Goal: Task Accomplishment & Management: Use online tool/utility

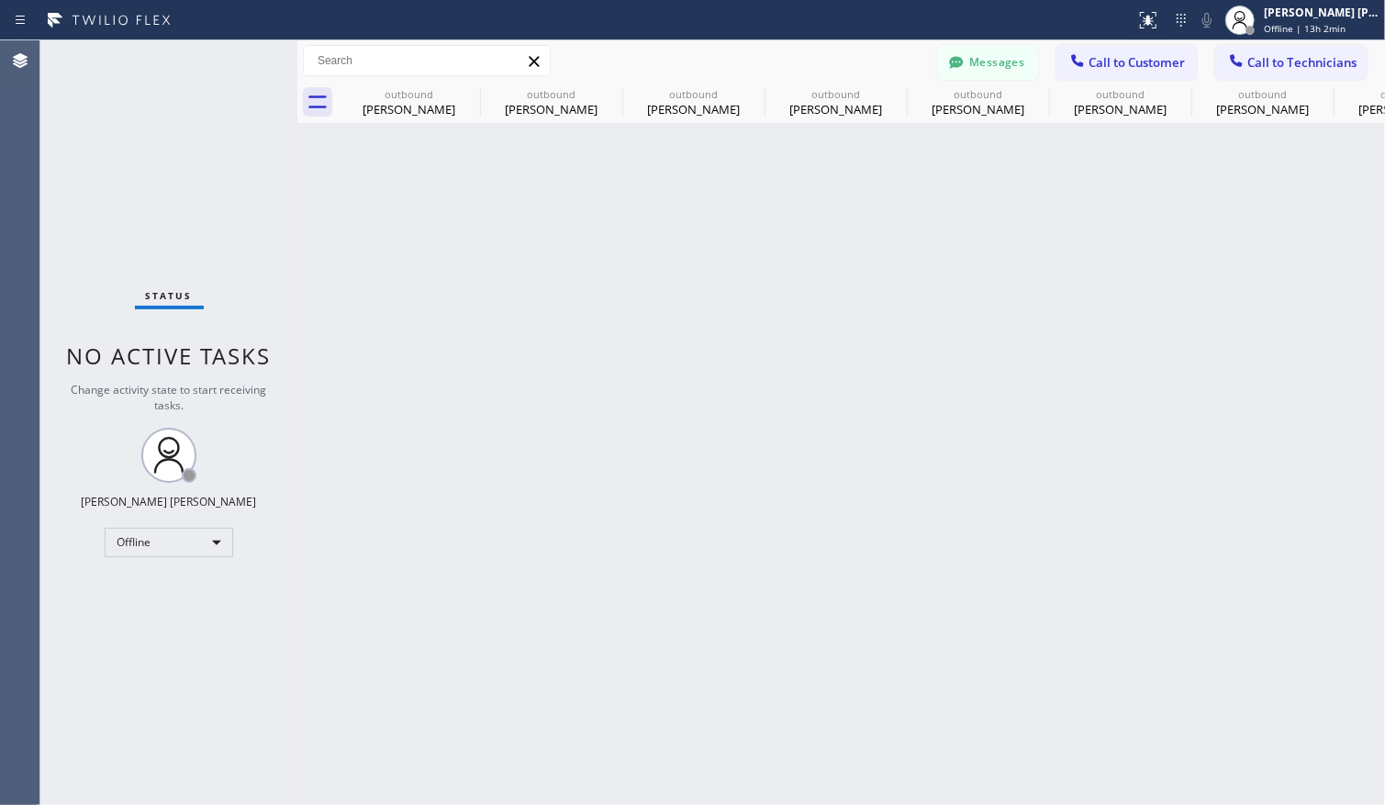
click at [121, 716] on div "Status No active tasks Change activity state to start receiving tasks. [PERSON_…" at bounding box center [168, 422] width 257 height 765
click at [1270, 366] on div "Back to Dashboard Change Sender ID Customers Technicians DK Davis Kuma 08/06 11…" at bounding box center [833, 422] width 1073 height 765
drag, startPoint x: 955, startPoint y: 38, endPoint x: 964, endPoint y: 18, distance: 21.4
click at [955, 38] on div "Status report No issues detected If you experience an issue, please download th…" at bounding box center [685, 20] width 1371 height 40
